Goal: Task Accomplishment & Management: Complete application form

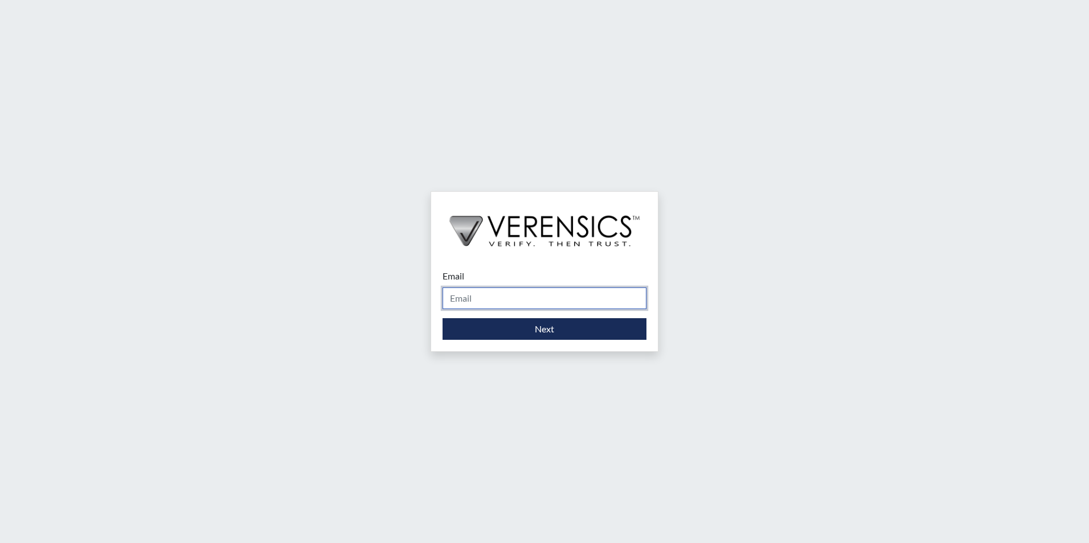
click at [525, 299] on input "Email" at bounding box center [544, 299] width 204 height 22
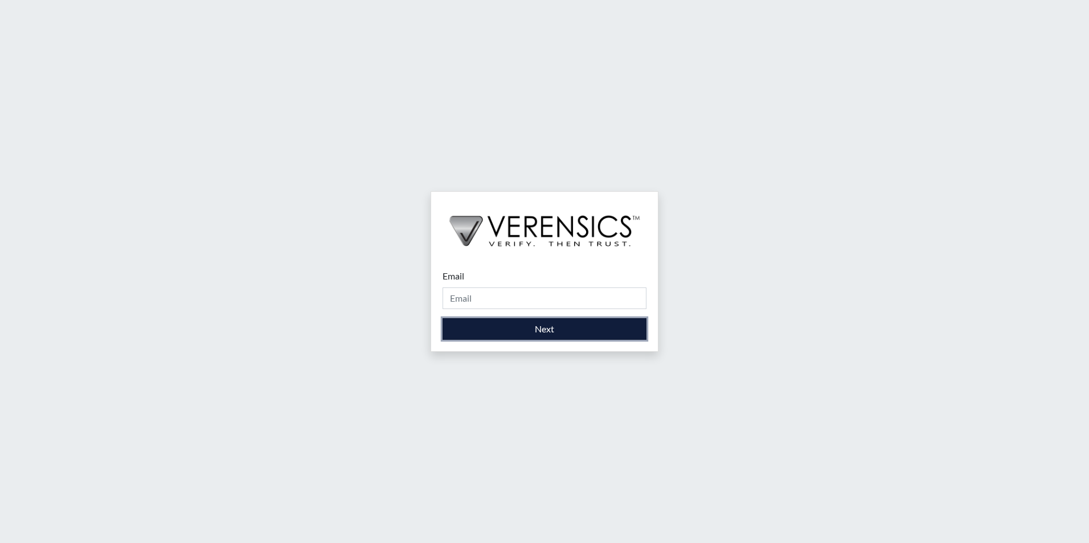
click at [527, 329] on button "Next" at bounding box center [544, 329] width 204 height 22
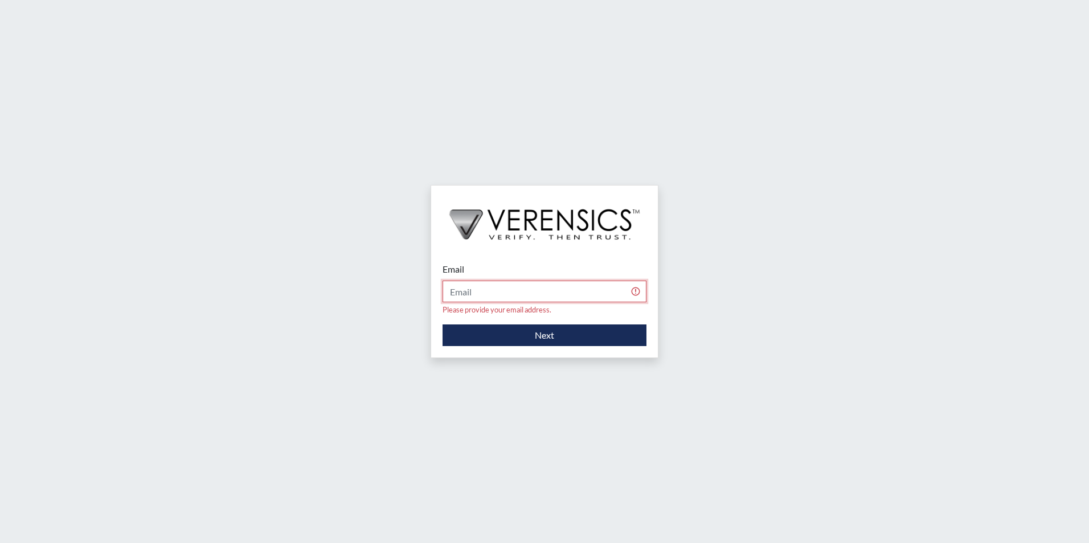
click at [516, 295] on input "Email" at bounding box center [544, 292] width 204 height 22
type input "[EMAIL_ADDRESS][DOMAIN_NAME]"
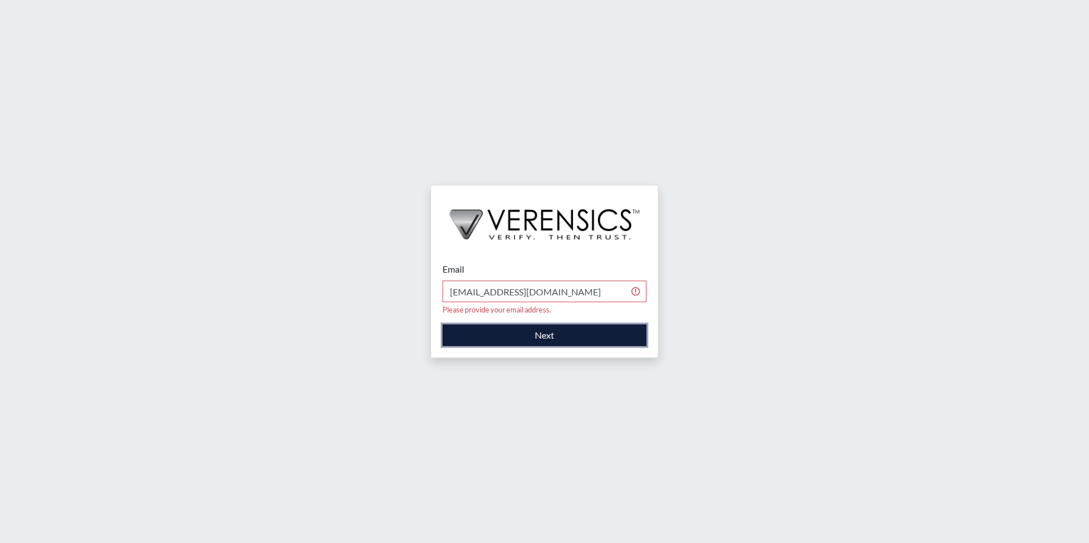
click at [523, 328] on button "Next" at bounding box center [544, 336] width 204 height 22
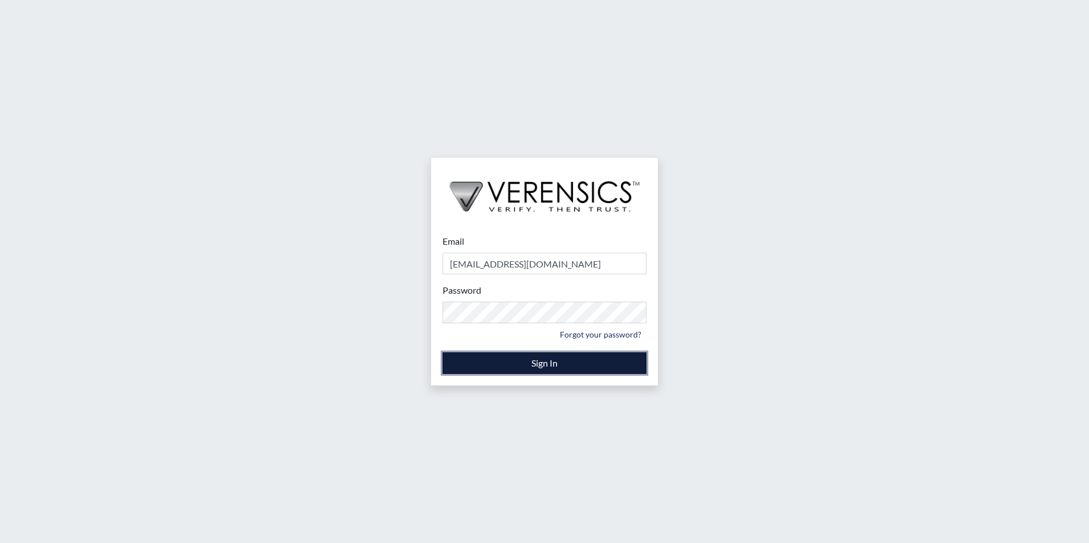
click at [539, 364] on button "Sign In" at bounding box center [544, 363] width 204 height 22
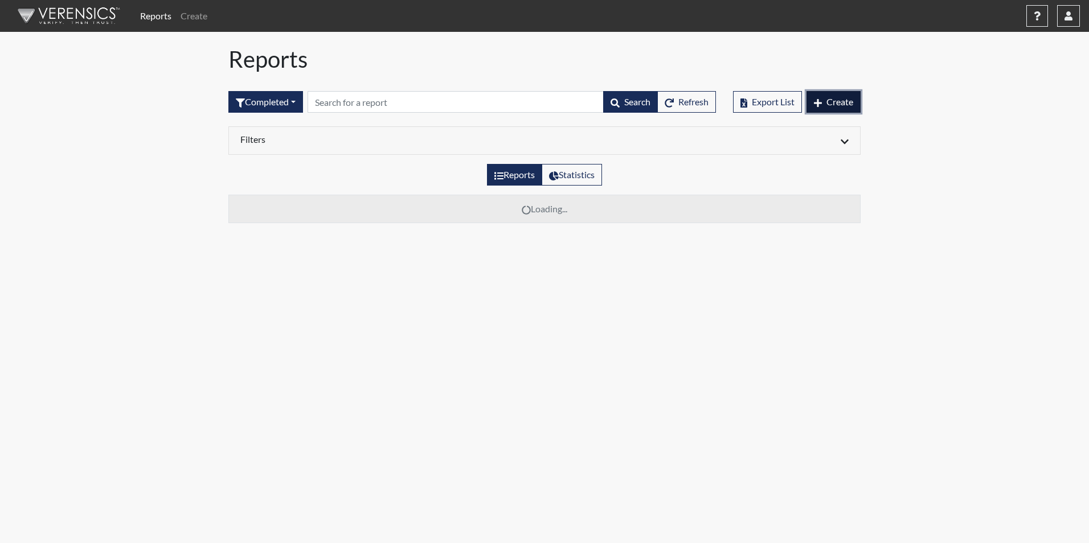
click at [835, 100] on span "Create" at bounding box center [839, 101] width 27 height 11
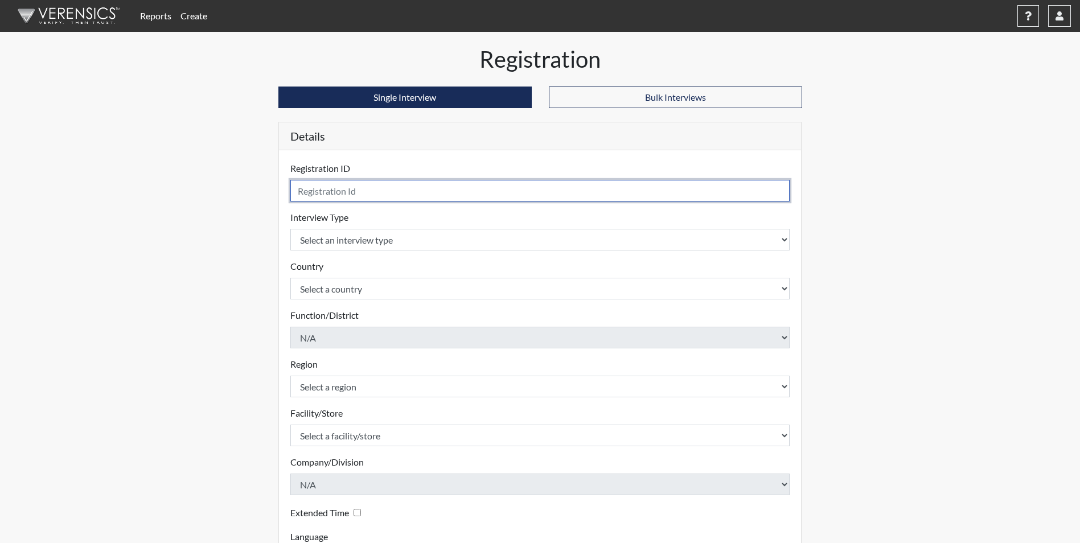
click at [412, 188] on input "text" at bounding box center [540, 191] width 500 height 22
type input "JAB5780"
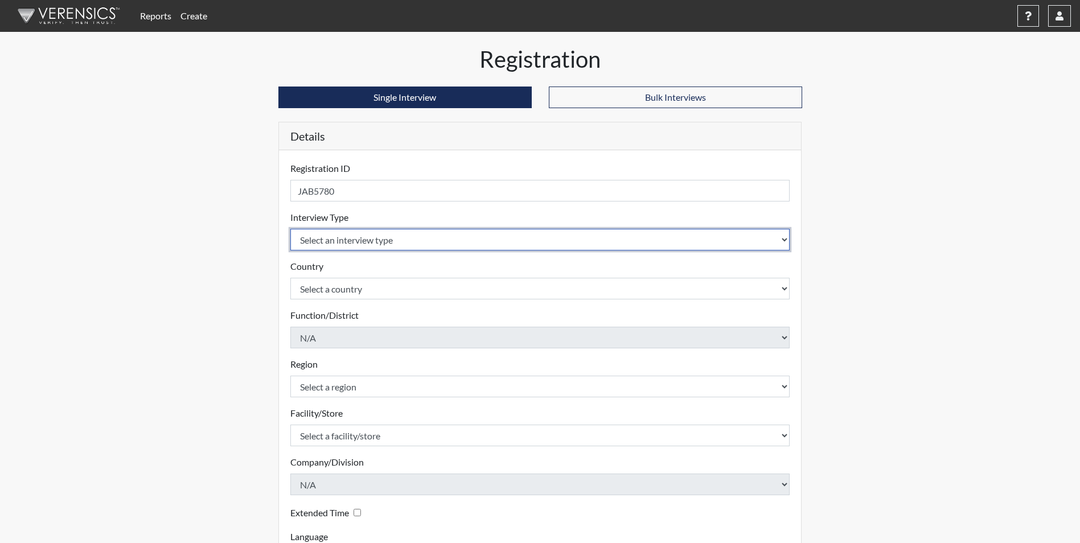
click at [470, 241] on select "Select an interview type Corrections Pre-Employment" at bounding box center [540, 240] width 500 height 22
select select "ff733e93-e1bf-11ea-9c9f-0eff0cf7eb8f"
click at [290, 229] on select "Select an interview type Corrections Pre-Employment" at bounding box center [540, 240] width 500 height 22
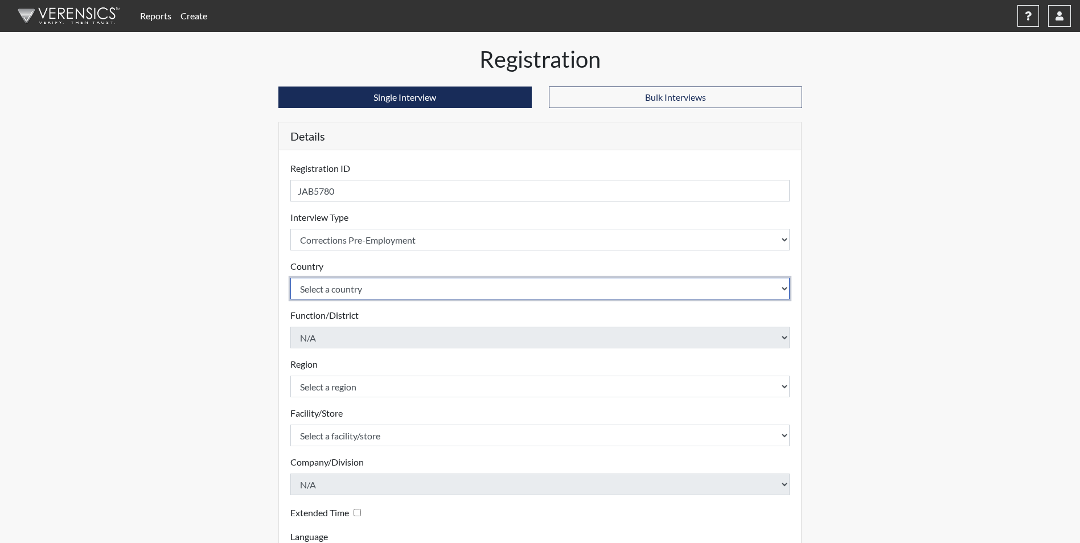
click at [454, 288] on select "Select a country [GEOGRAPHIC_DATA] [GEOGRAPHIC_DATA]" at bounding box center [540, 289] width 500 height 22
select select "united-states-of-[GEOGRAPHIC_DATA]"
click at [290, 278] on select "Select a country [GEOGRAPHIC_DATA] [GEOGRAPHIC_DATA]" at bounding box center [540, 289] width 500 height 22
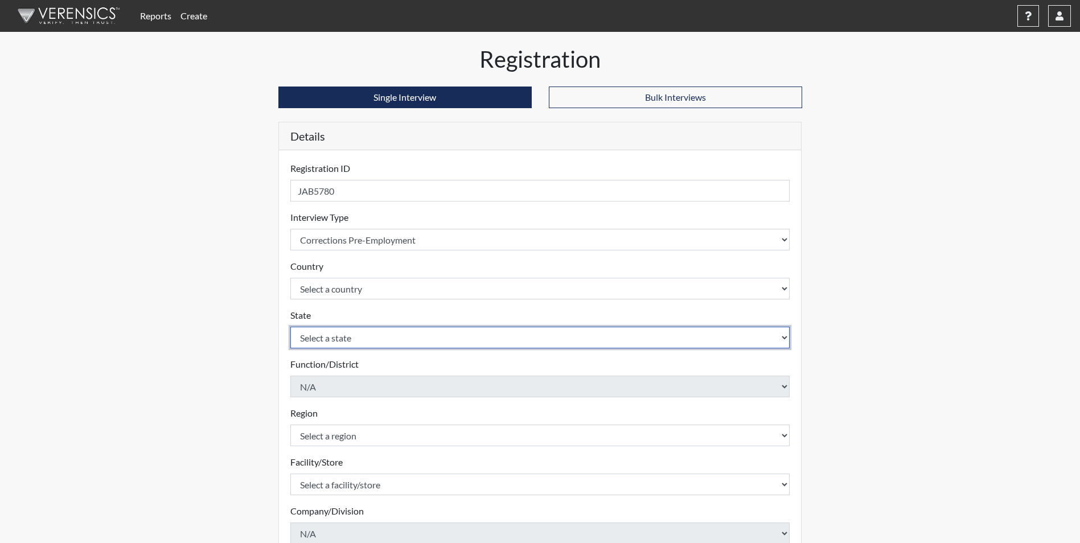
click at [442, 342] on select "Select a state [US_STATE] [US_STATE] [US_STATE] [US_STATE] [US_STATE] [US_STATE…" at bounding box center [540, 338] width 500 height 22
select select "GA"
click at [290, 327] on select "Select a state [US_STATE] [US_STATE] [US_STATE] [US_STATE] [US_STATE] [US_STATE…" at bounding box center [540, 338] width 500 height 22
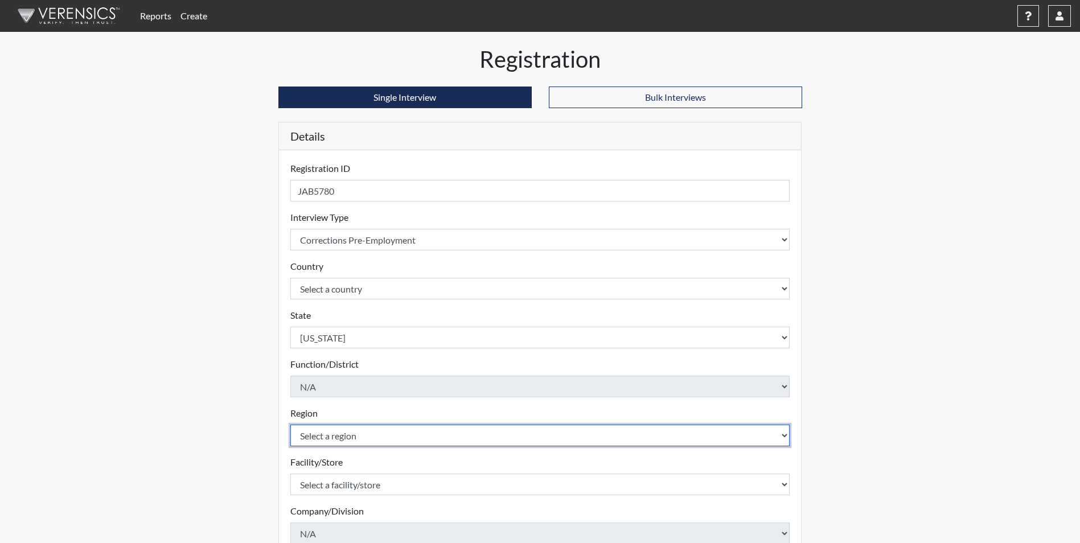
click at [417, 440] on select "Select a region [GEOGRAPHIC_DATA]" at bounding box center [540, 436] width 500 height 22
select select "51976826-f18e-4b67-8d3b-b0a0fa2f97ff"
click at [290, 425] on select "Select a region [GEOGRAPHIC_DATA]" at bounding box center [540, 436] width 500 height 22
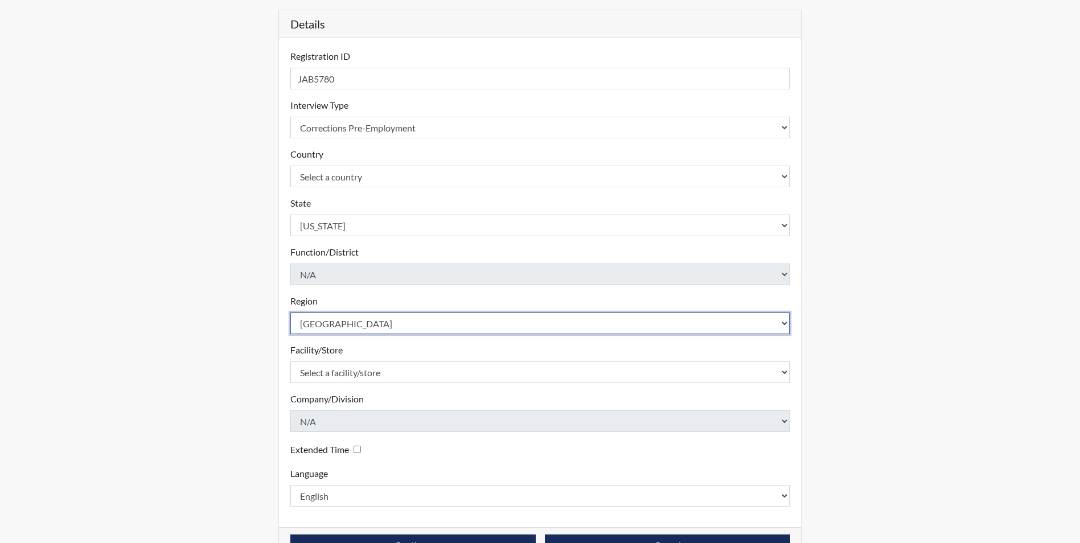
scroll to position [114, 0]
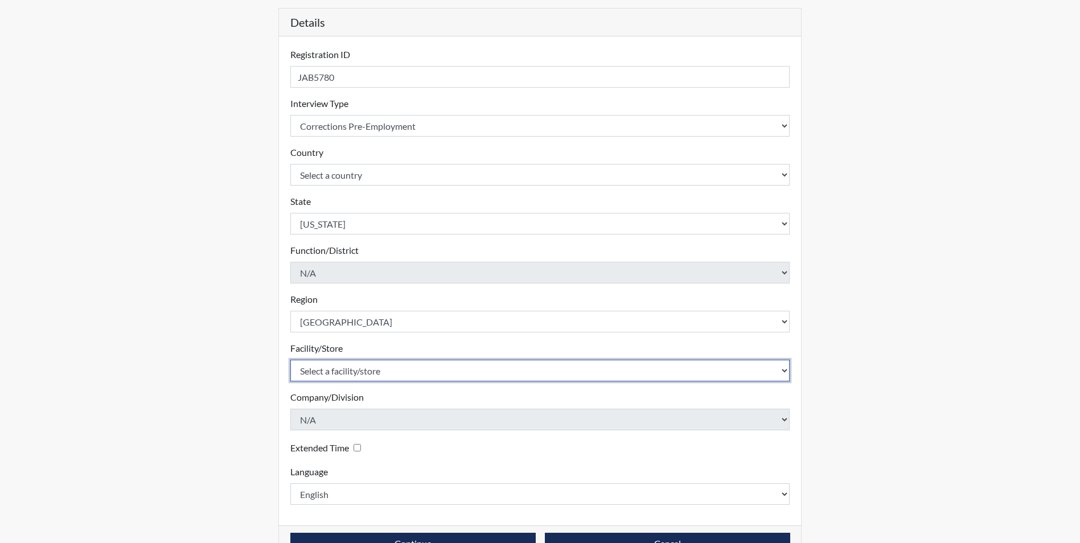
click at [427, 372] on select "Select a facility/store Valdosta SP Valdosta TC" at bounding box center [540, 371] width 500 height 22
select select "96ac6cf4-fbd2-4878-b4f5-77d924e0624a"
click at [290, 360] on select "Select a facility/store Valdosta SP Valdosta TC" at bounding box center [540, 371] width 500 height 22
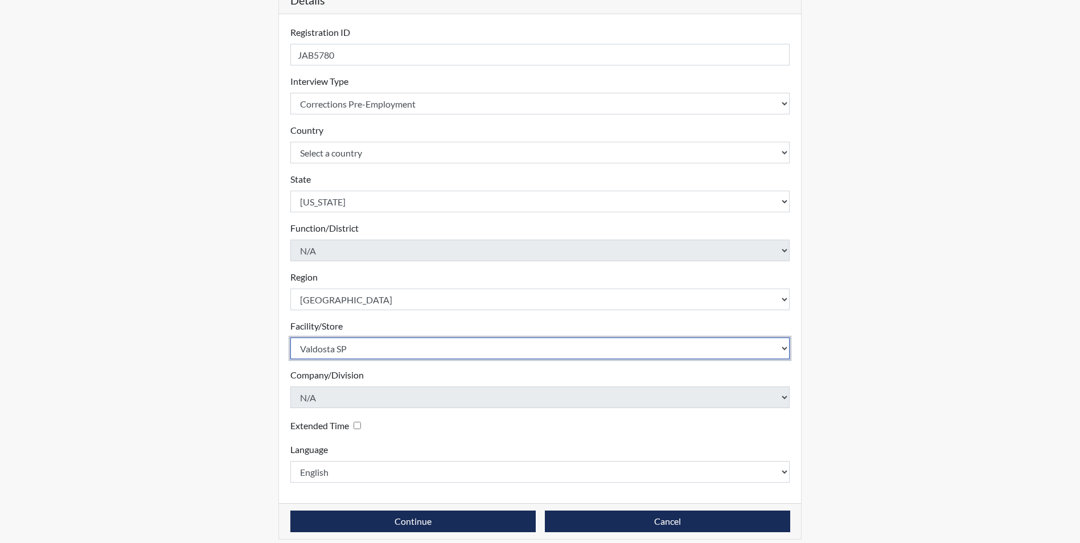
scroll to position [146, 0]
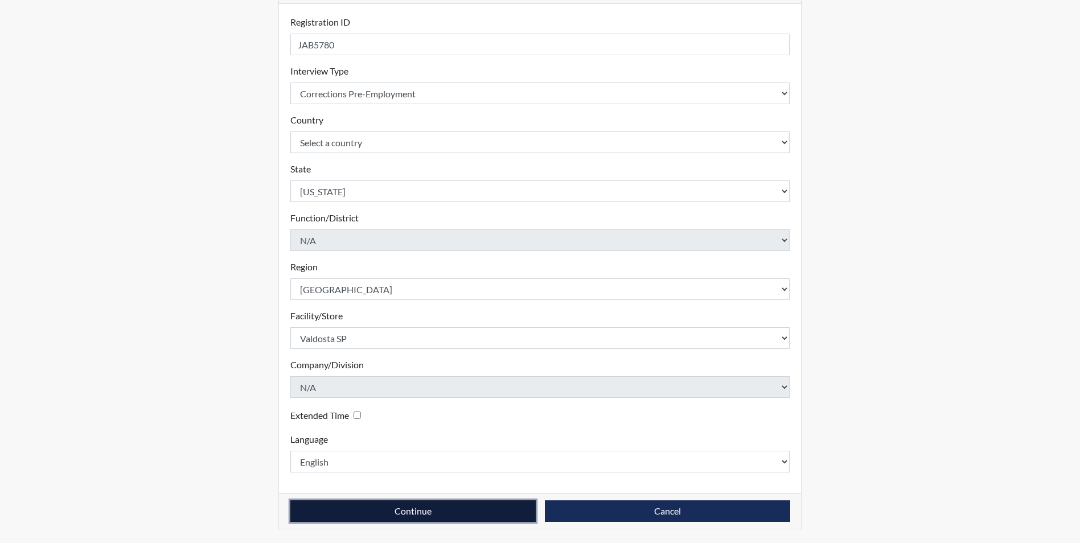
click at [440, 515] on button "Continue" at bounding box center [412, 511] width 245 height 22
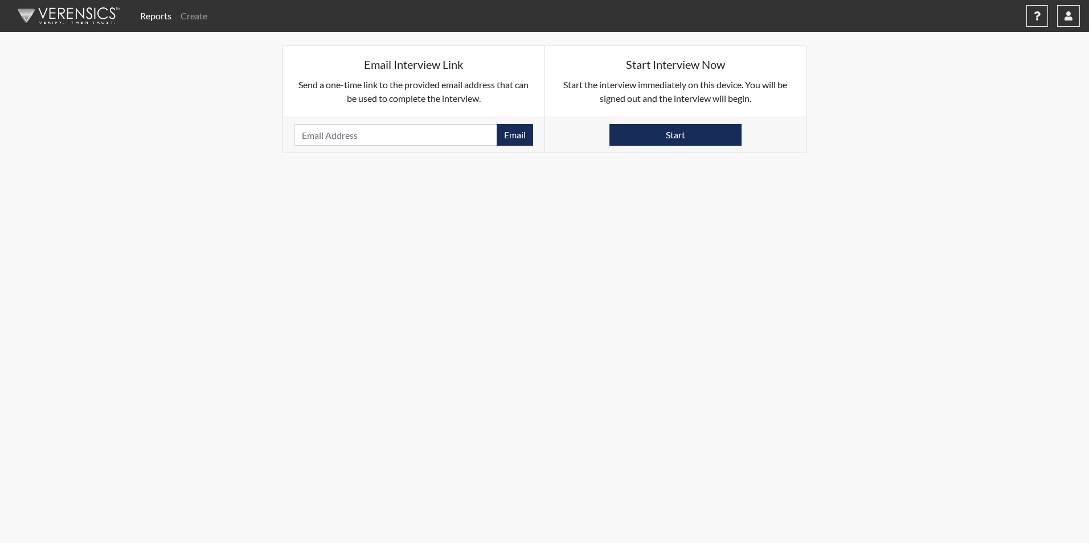
click at [440, 124] on div "Email Please provide an email address." at bounding box center [413, 135] width 261 height 36
click at [434, 128] on input "email" at bounding box center [395, 135] width 203 height 22
click at [717, 331] on body "Reports Create Help Center × Verensics Best Practices How to successfully use t…" at bounding box center [544, 271] width 1089 height 543
click at [706, 127] on button "Start" at bounding box center [675, 135] width 132 height 22
